Goal: Check status: Check status

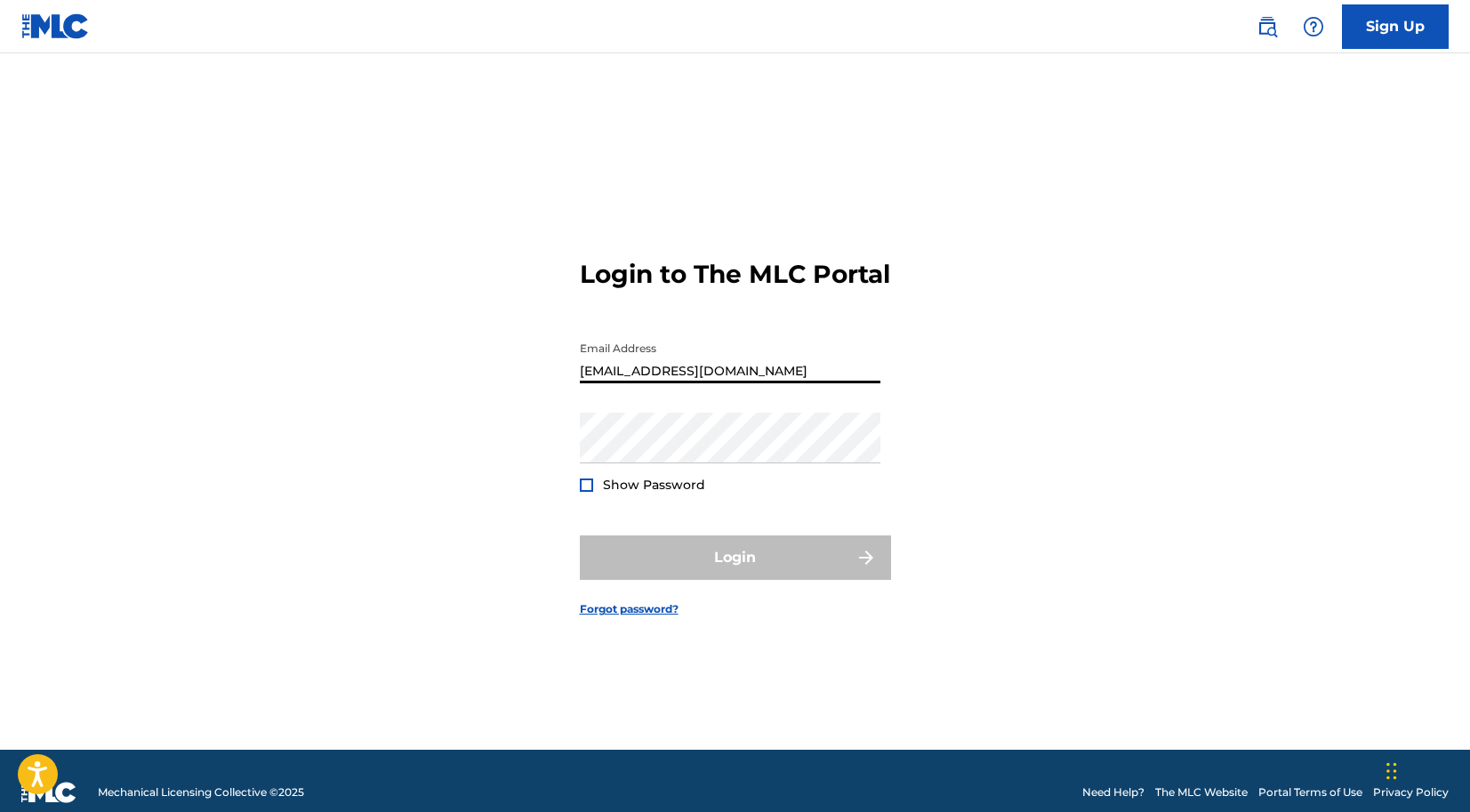
type input "[EMAIL_ADDRESS][DOMAIN_NAME]"
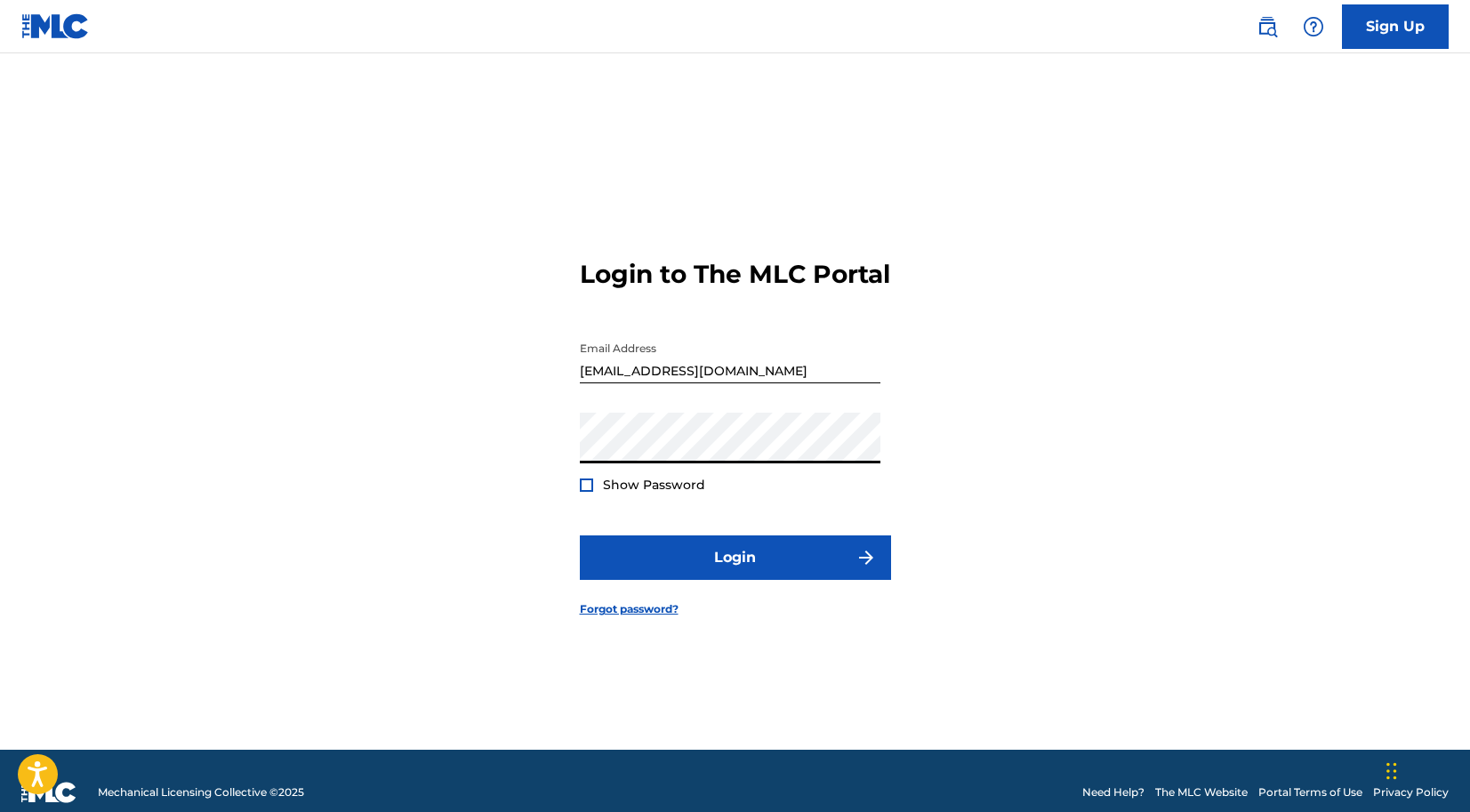
click at [735, 572] on button "Login" at bounding box center [736, 556] width 311 height 44
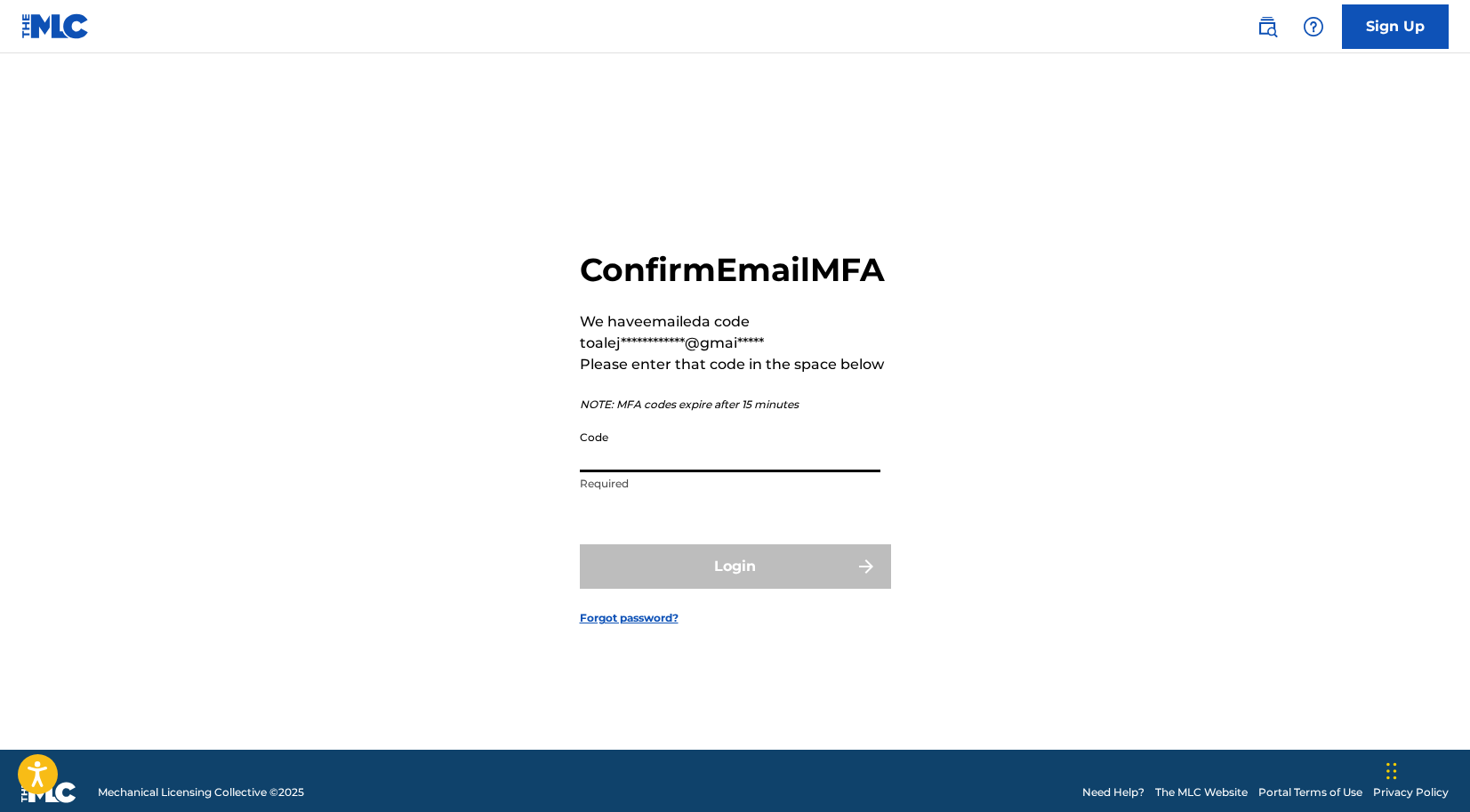
click at [768, 468] on input "Code" at bounding box center [730, 447] width 301 height 51
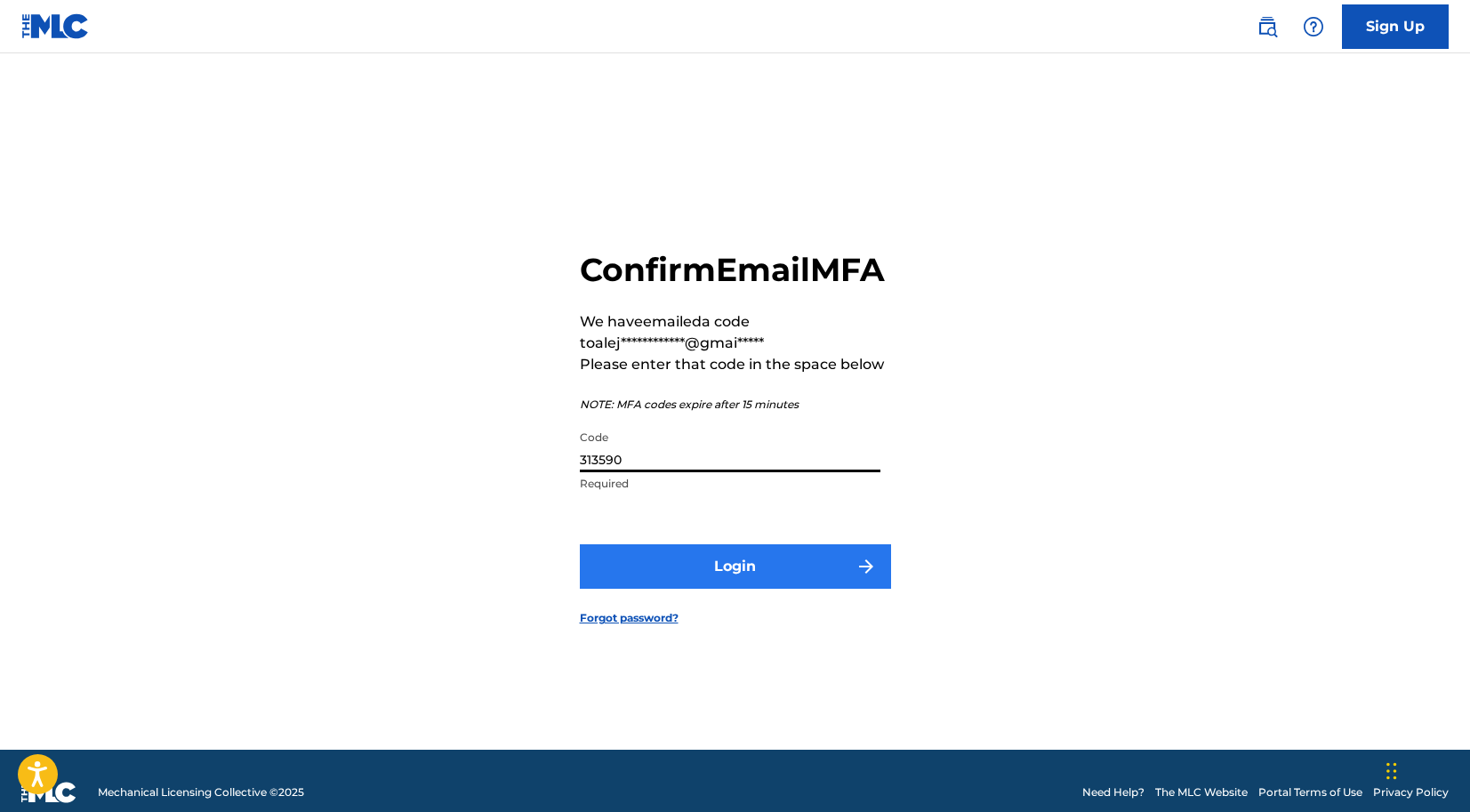
type input "313590"
click at [774, 588] on button "Login" at bounding box center [736, 566] width 311 height 44
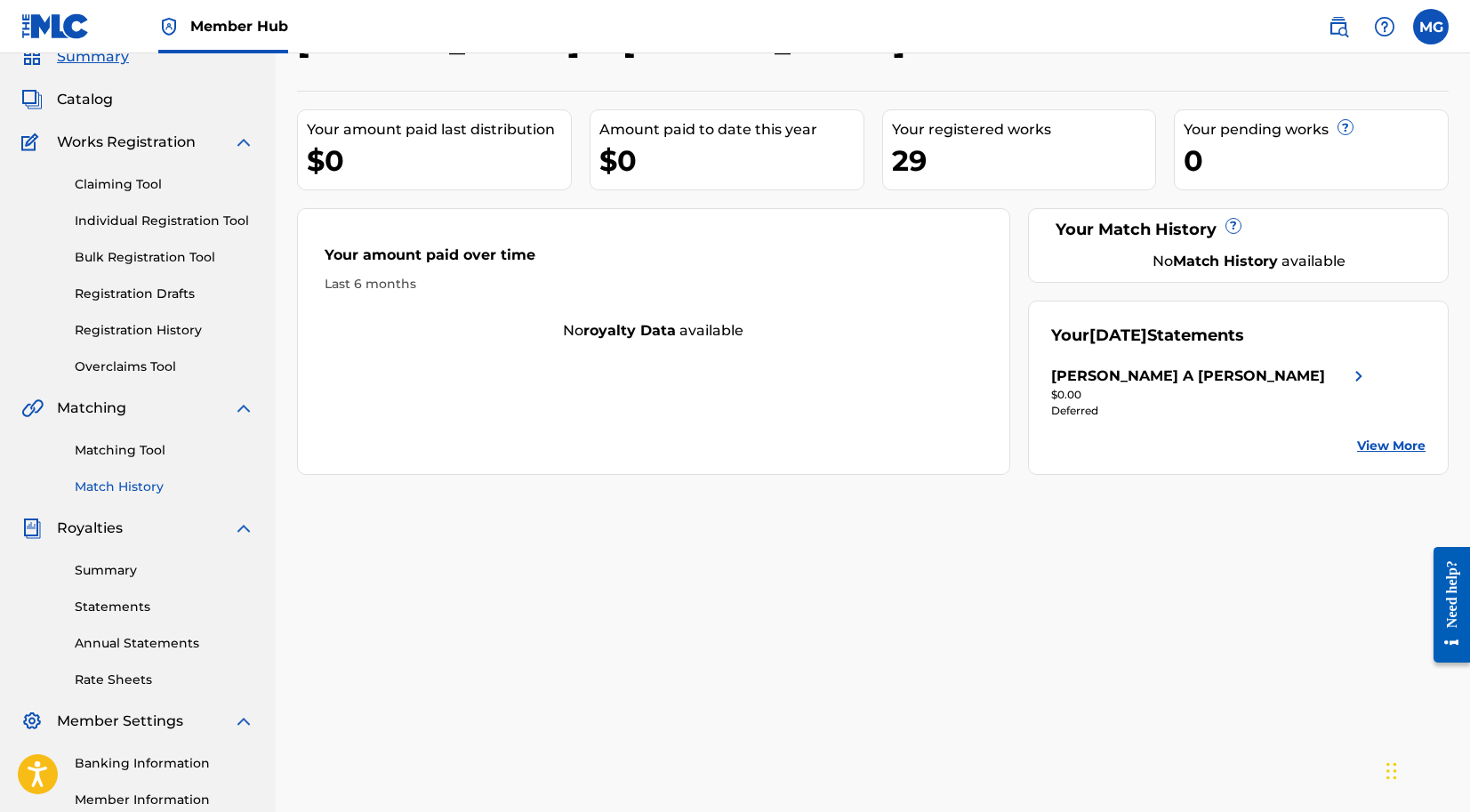
scroll to position [120, 0]
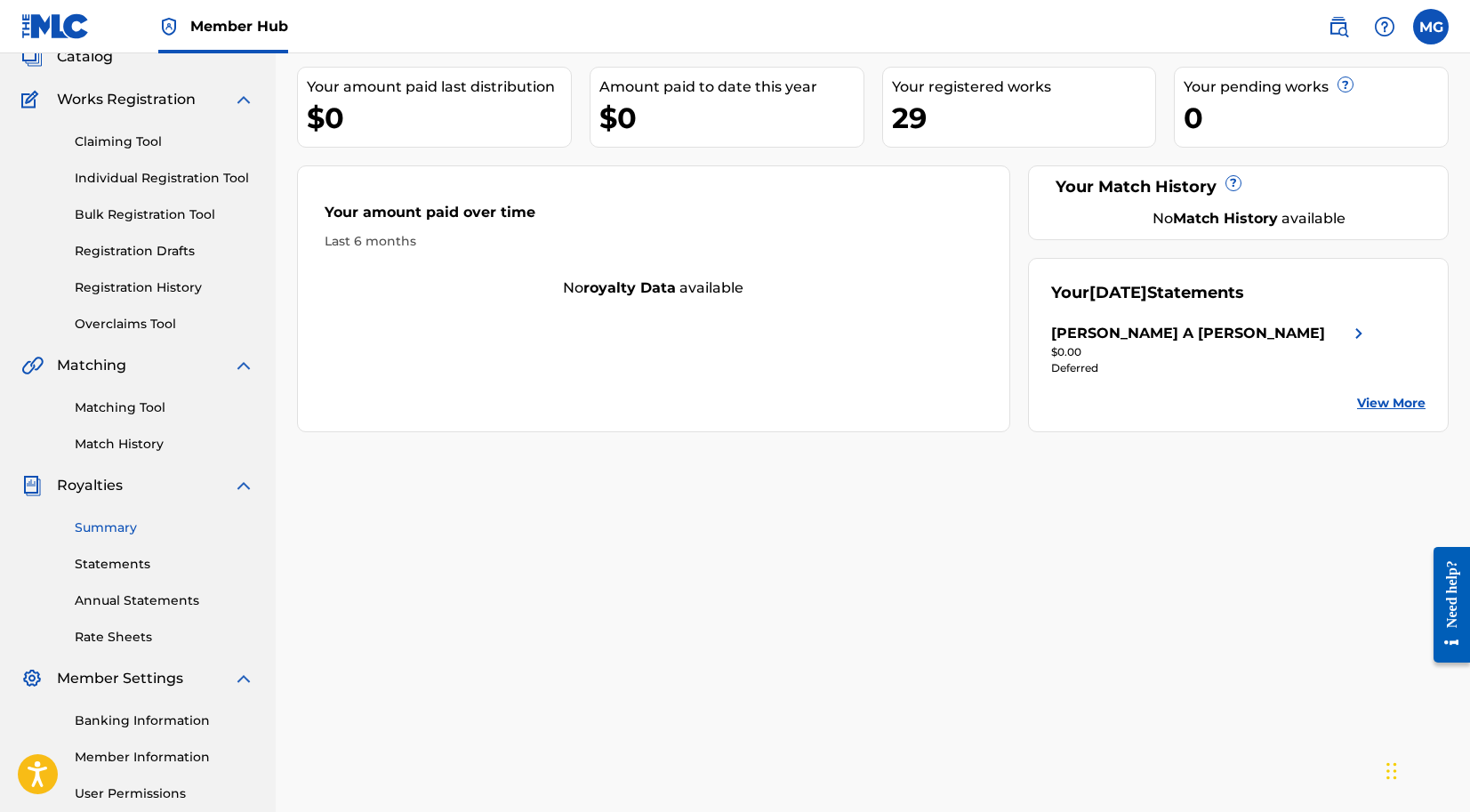
click at [126, 522] on link "Summary" at bounding box center [164, 528] width 179 height 19
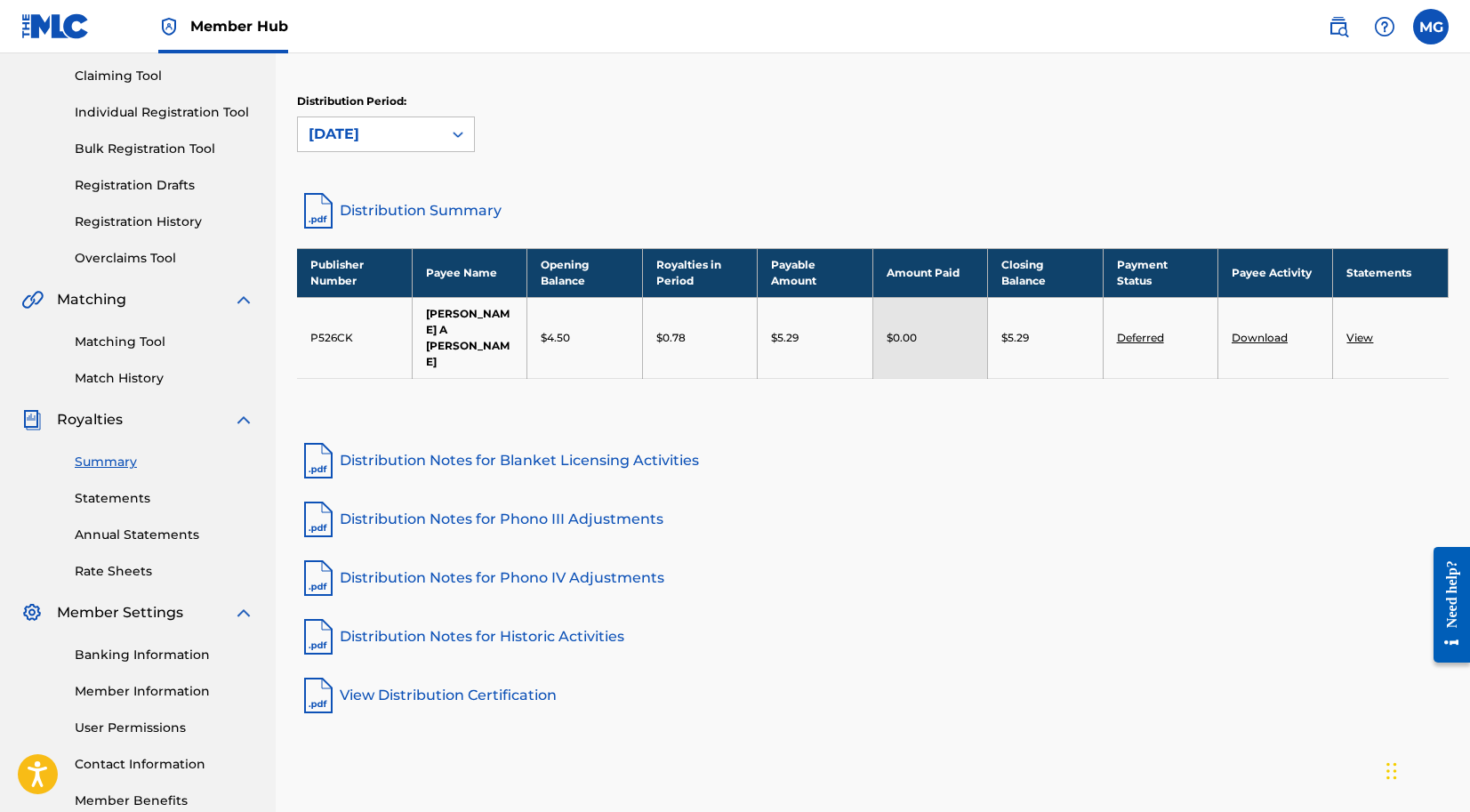
scroll to position [196, 0]
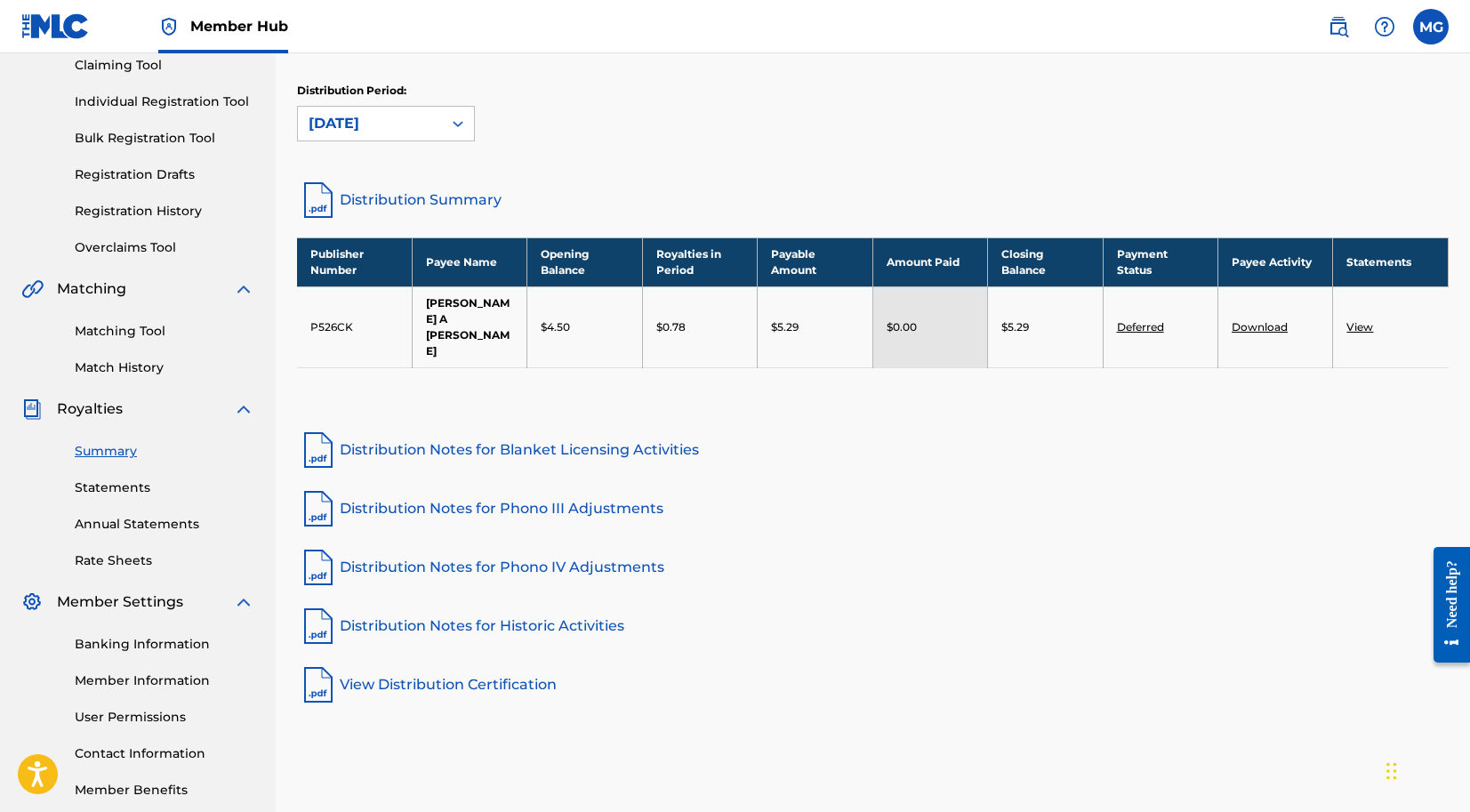
click at [134, 502] on div "Summary Statements Annual Statements Rate Sheets" at bounding box center [138, 494] width 233 height 150
click at [134, 492] on link "Statements" at bounding box center [164, 488] width 179 height 19
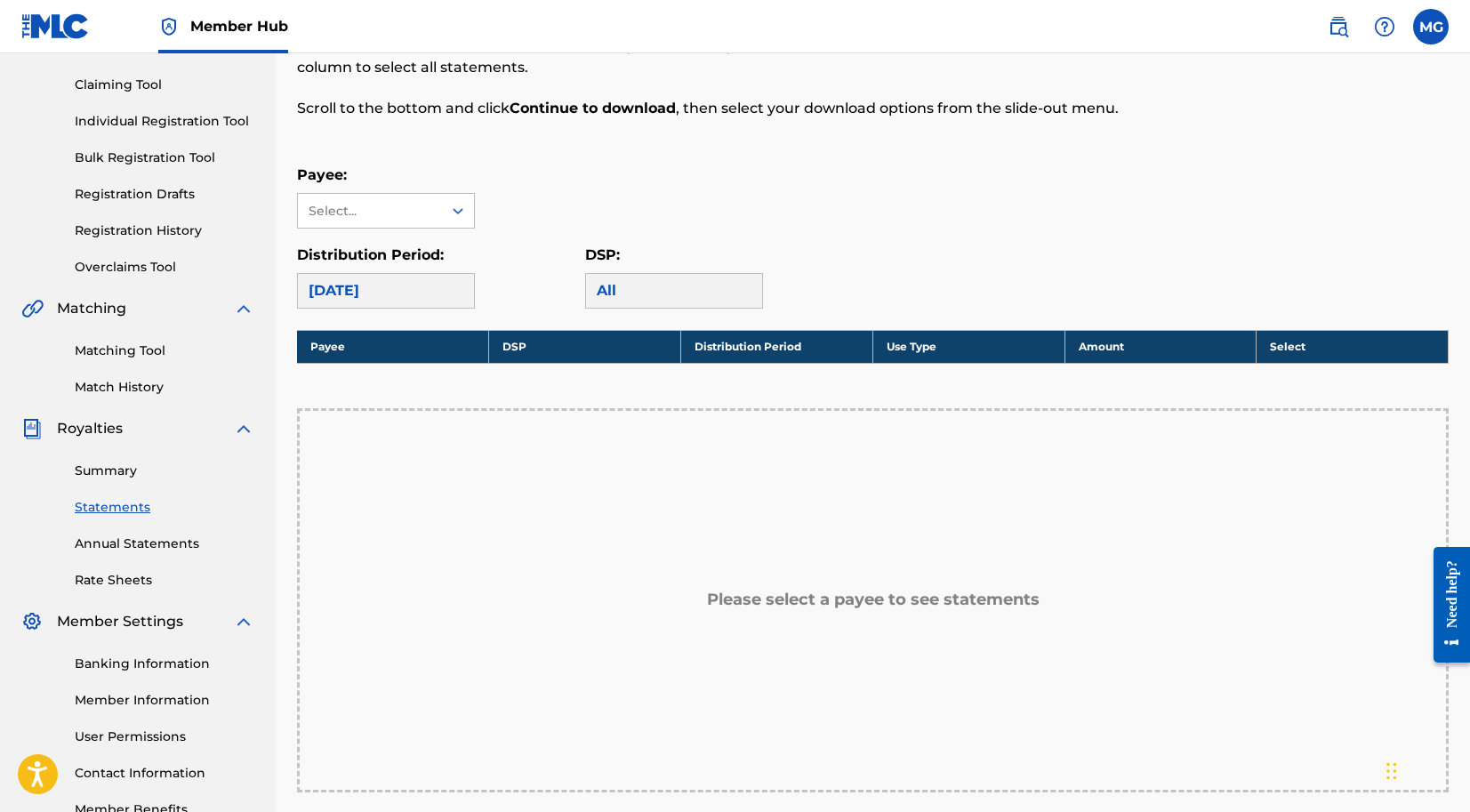
scroll to position [148, 0]
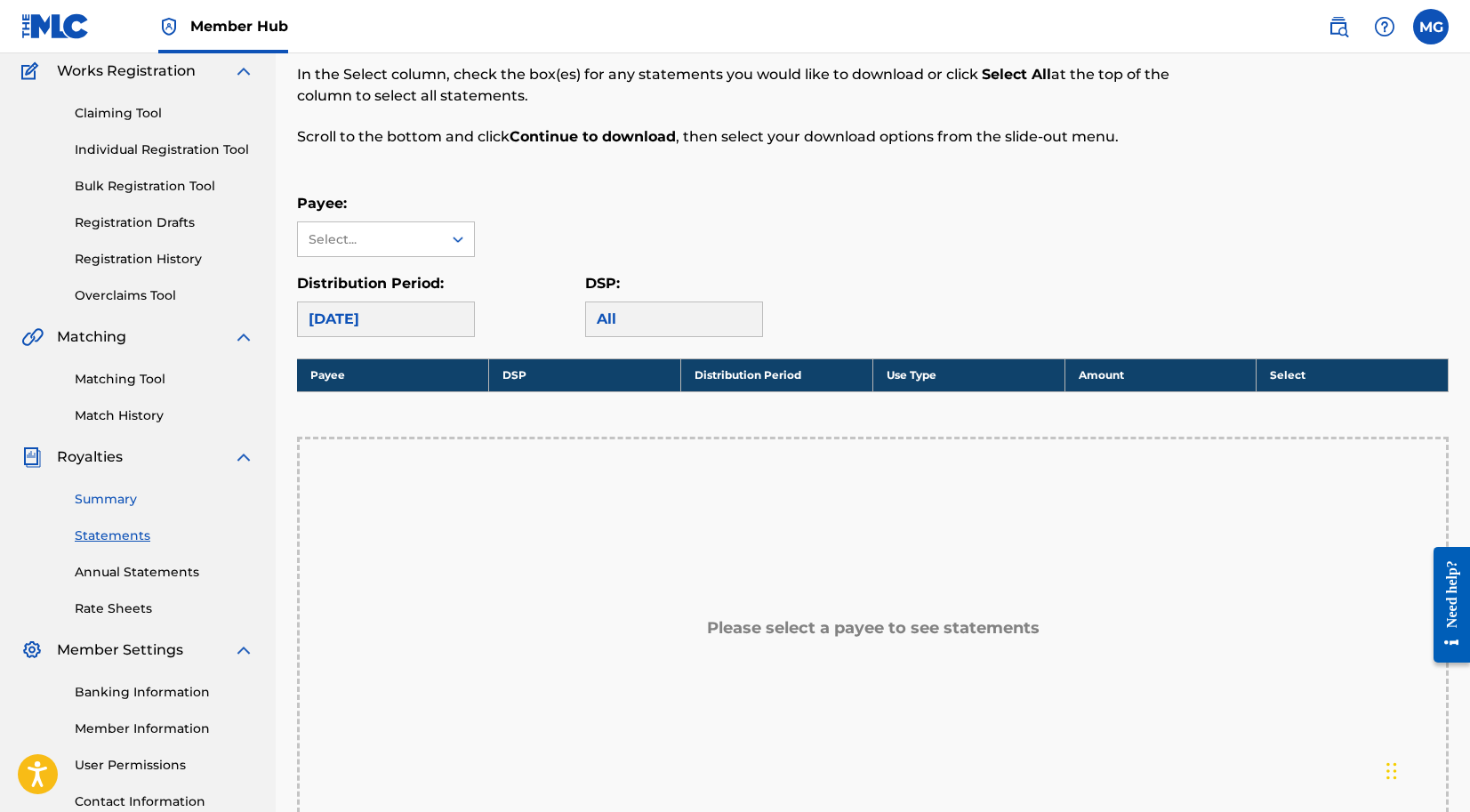
click at [137, 498] on link "Summary" at bounding box center [164, 499] width 179 height 19
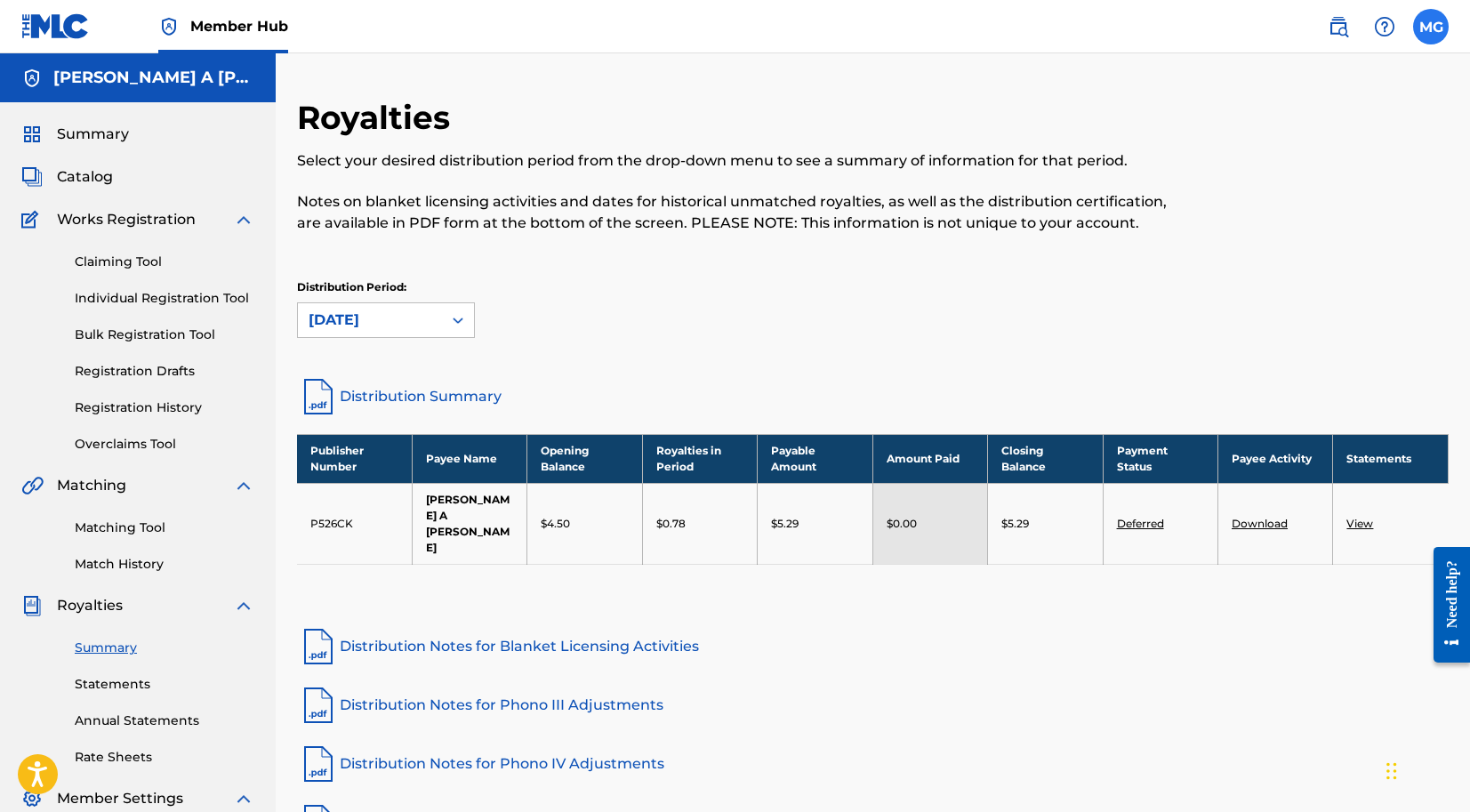
click at [1437, 32] on label at bounding box center [1431, 26] width 36 height 36
click at [1431, 26] on input "[PERSON_NAME] A [PERSON_NAME] [EMAIL_ADDRESS][DOMAIN_NAME] Notification Prefere…" at bounding box center [1431, 26] width 0 height 0
click at [1273, 256] on p "Log out" at bounding box center [1259, 251] width 42 height 16
click at [1431, 26] on input "[PERSON_NAME] A [PERSON_NAME] [EMAIL_ADDRESS][DOMAIN_NAME] Notification Prefere…" at bounding box center [1431, 26] width 0 height 0
